Goal: Transaction & Acquisition: Obtain resource

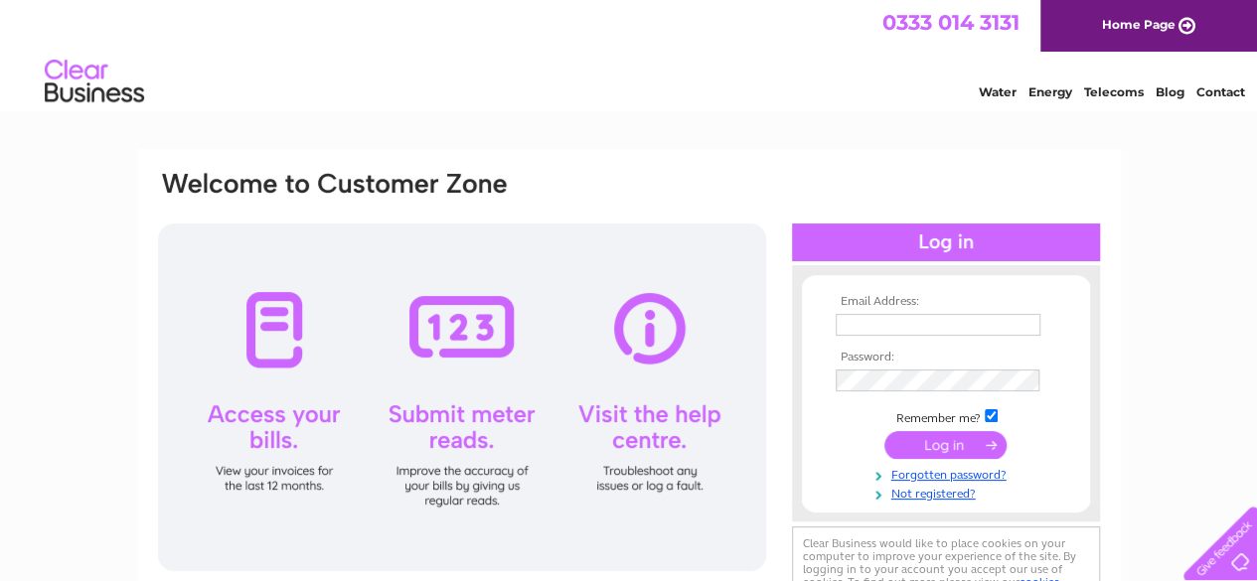
type input "chris.barker33@yahoo.co.uk"
click at [958, 448] on input "submit" at bounding box center [945, 445] width 122 height 28
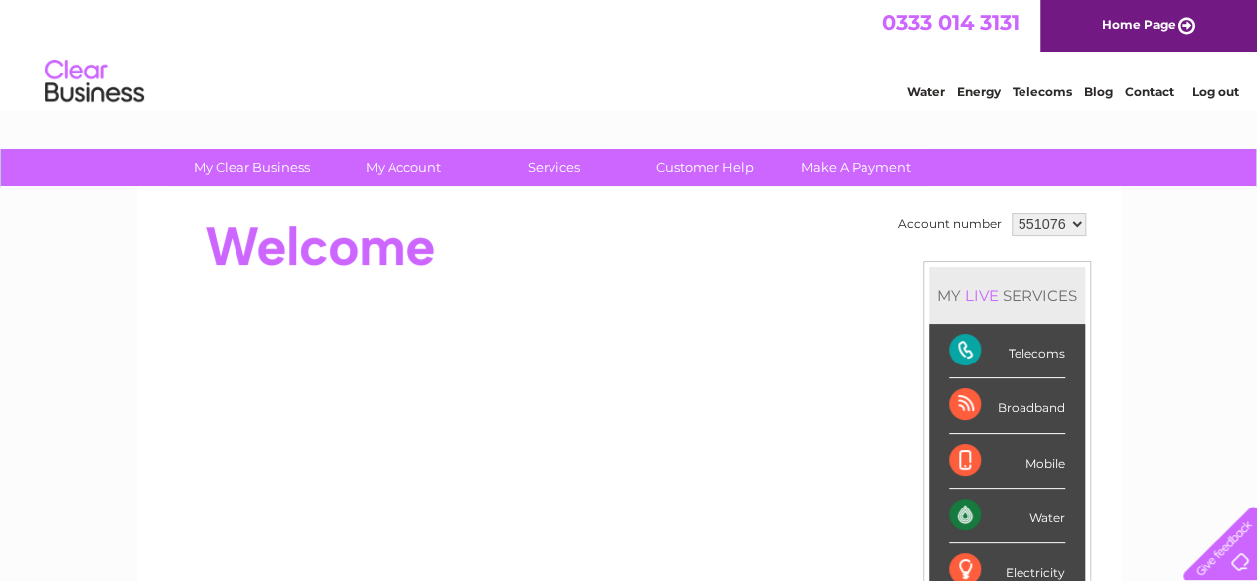
click at [607, 82] on div "Water Energy Telecoms Blog Contact Log out" at bounding box center [628, 84] width 1257 height 65
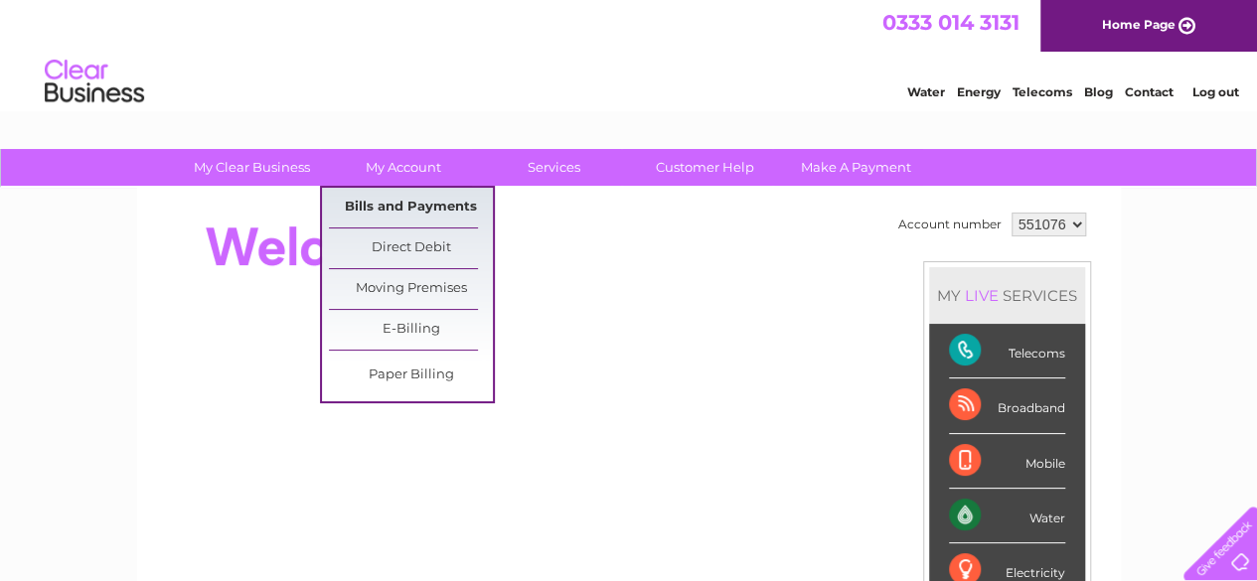
click at [399, 199] on link "Bills and Payments" at bounding box center [411, 208] width 164 height 40
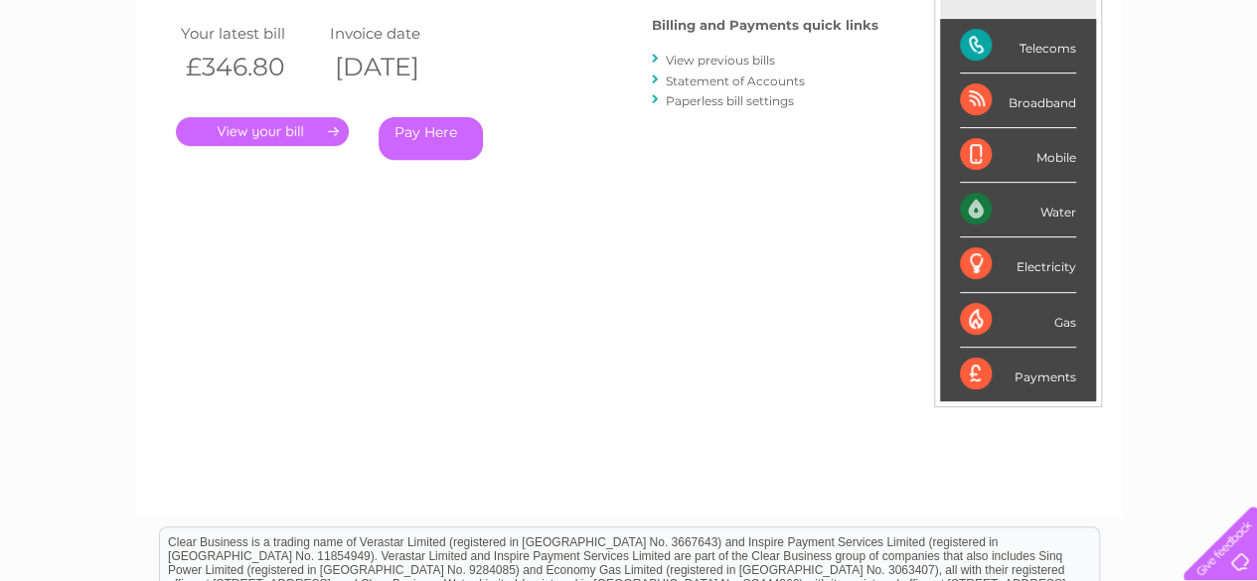
scroll to position [298, 0]
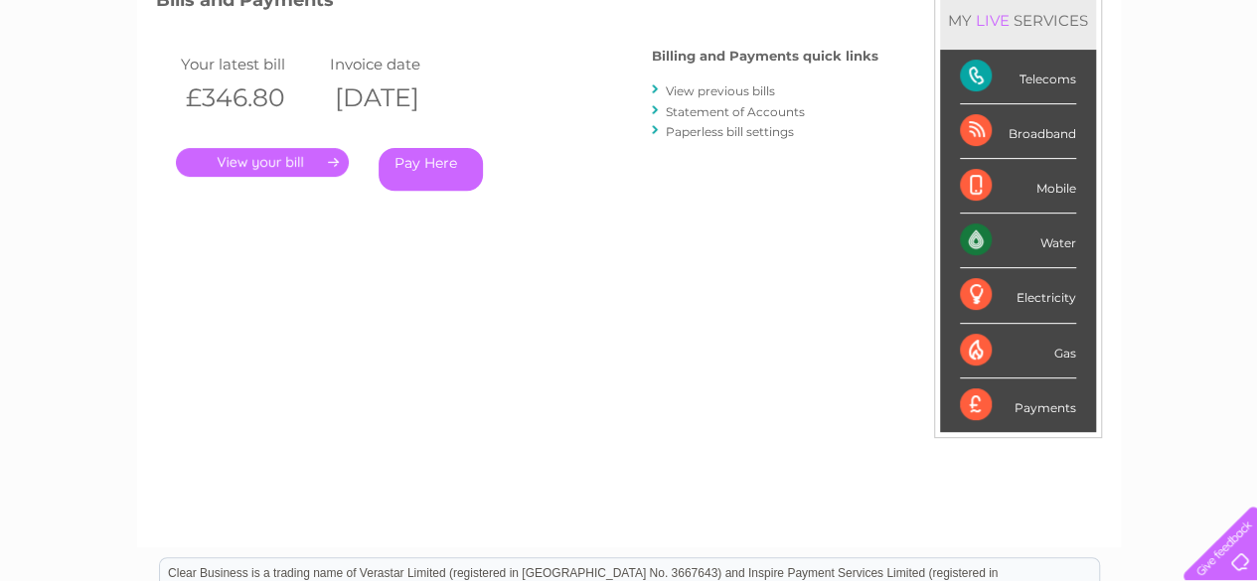
click at [290, 168] on link "." at bounding box center [262, 162] width 173 height 29
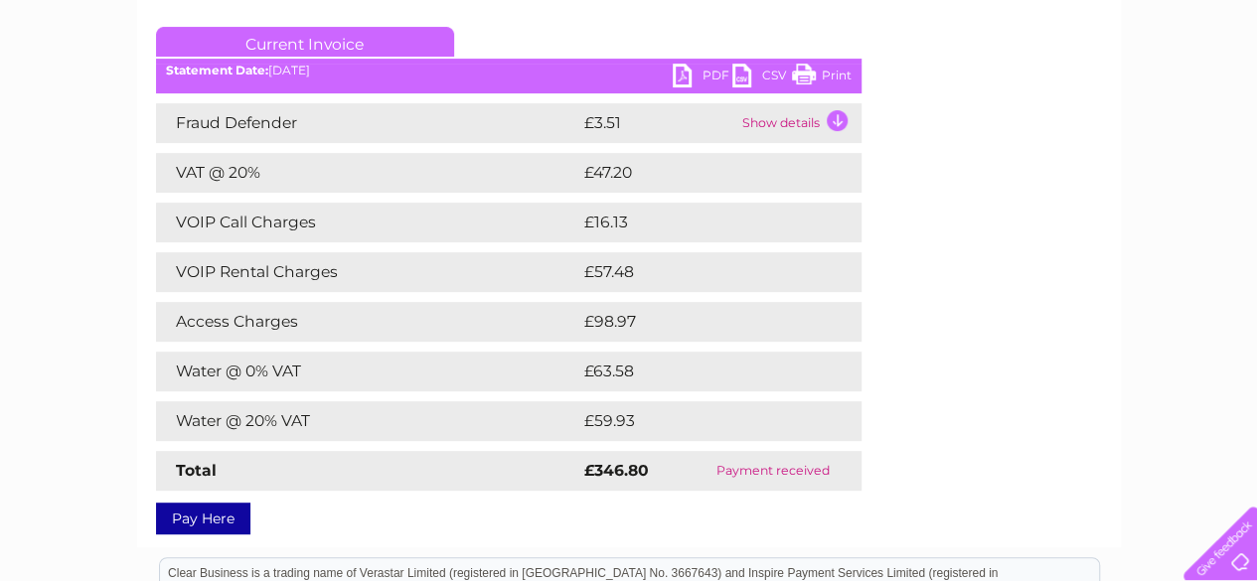
scroll to position [298, 0]
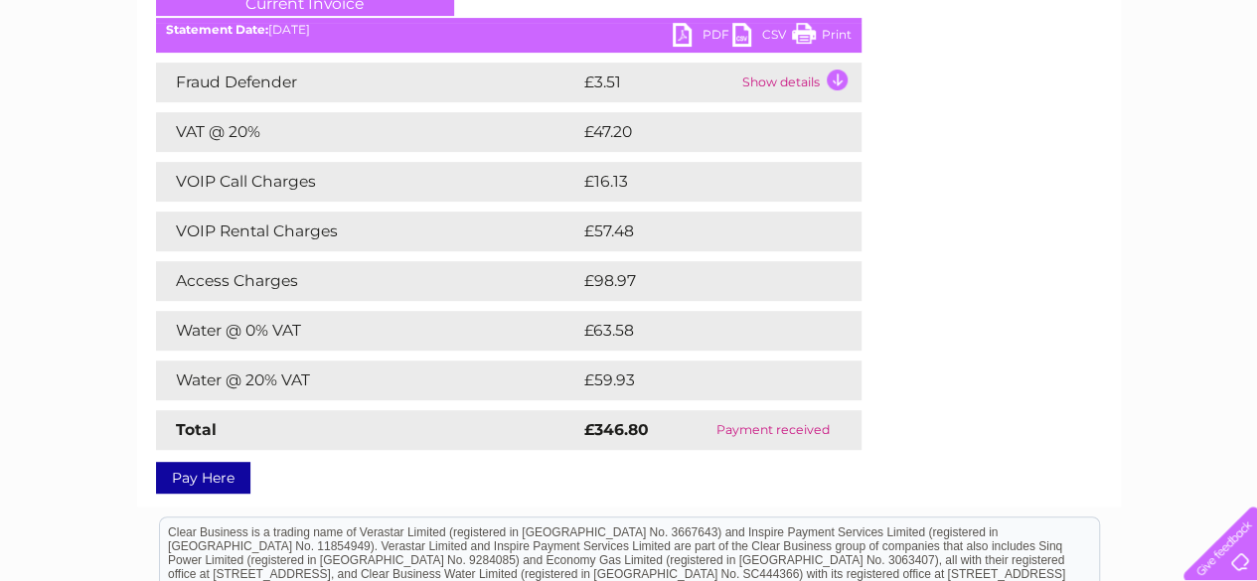
click at [708, 36] on link "PDF" at bounding box center [702, 37] width 60 height 29
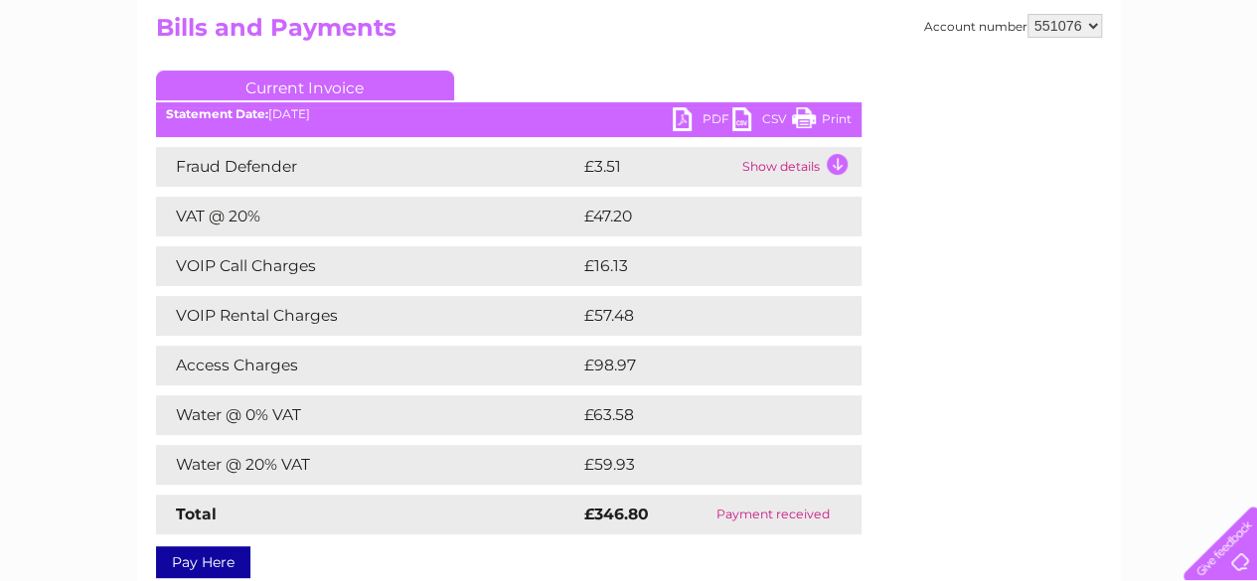
scroll to position [99, 0]
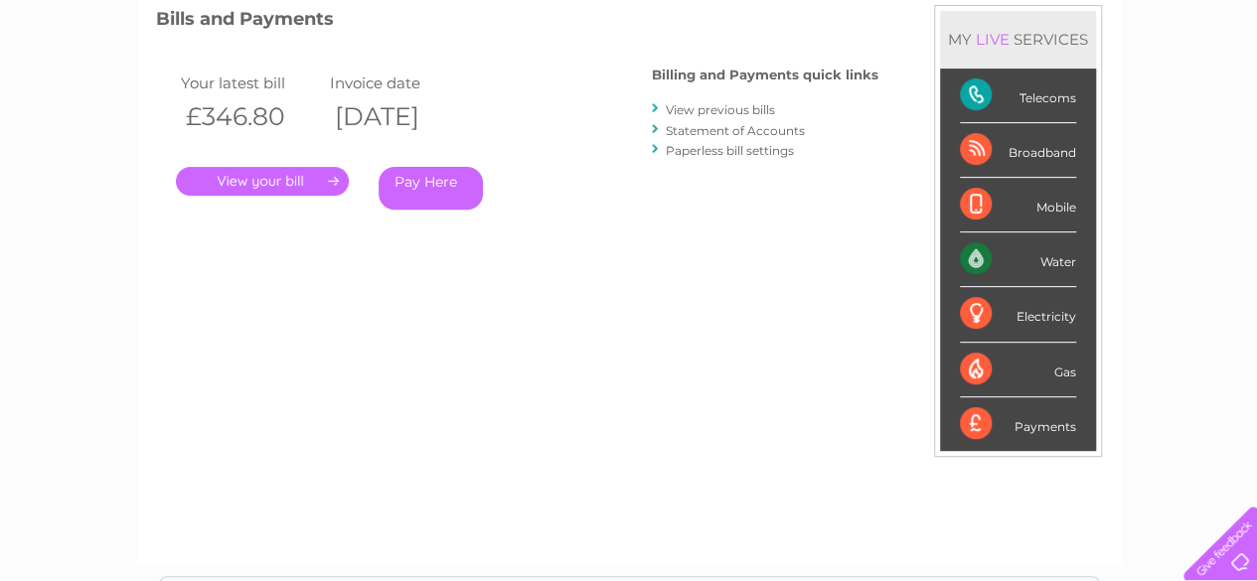
click at [747, 107] on link "View previous bills" at bounding box center [720, 109] width 109 height 15
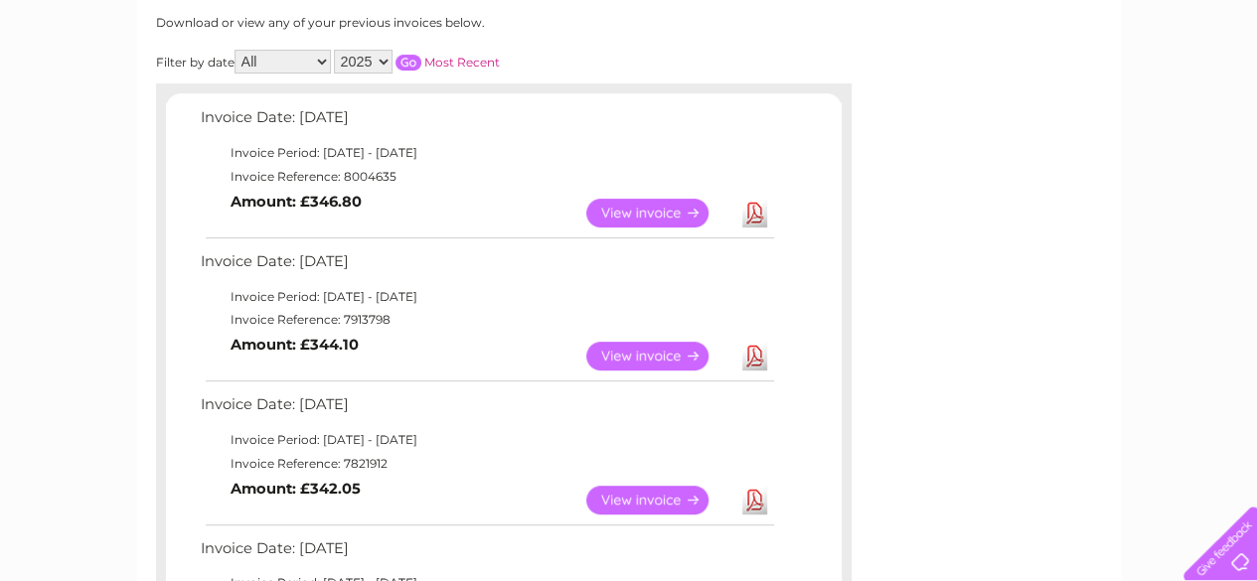
scroll to position [298, 0]
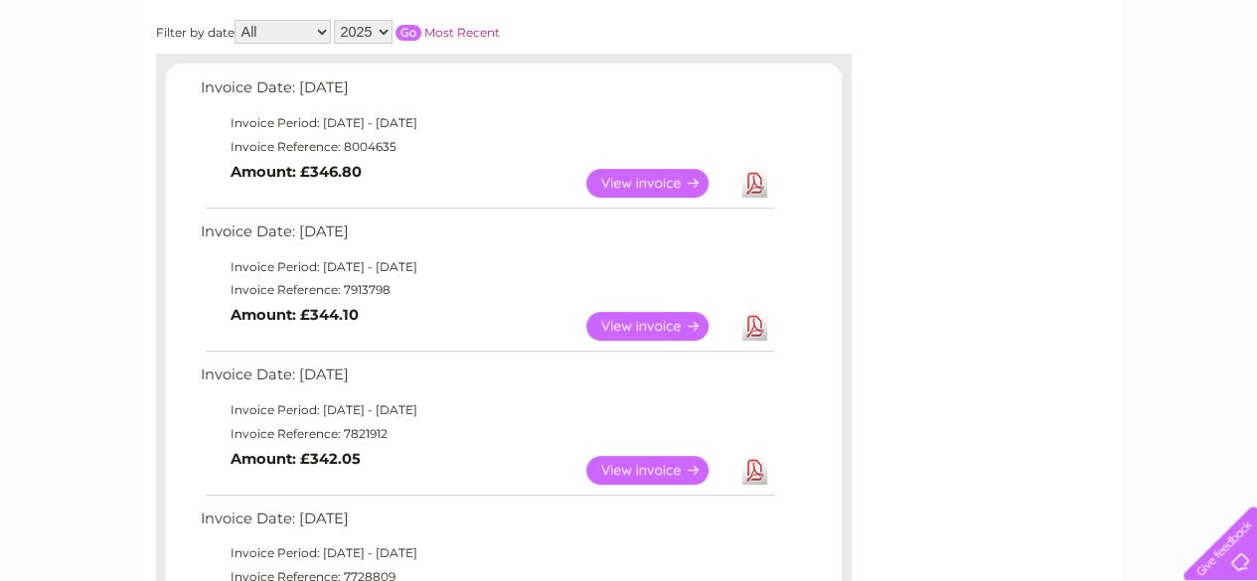
click at [759, 331] on link "Download" at bounding box center [754, 326] width 25 height 29
